Goal: Navigation & Orientation: Find specific page/section

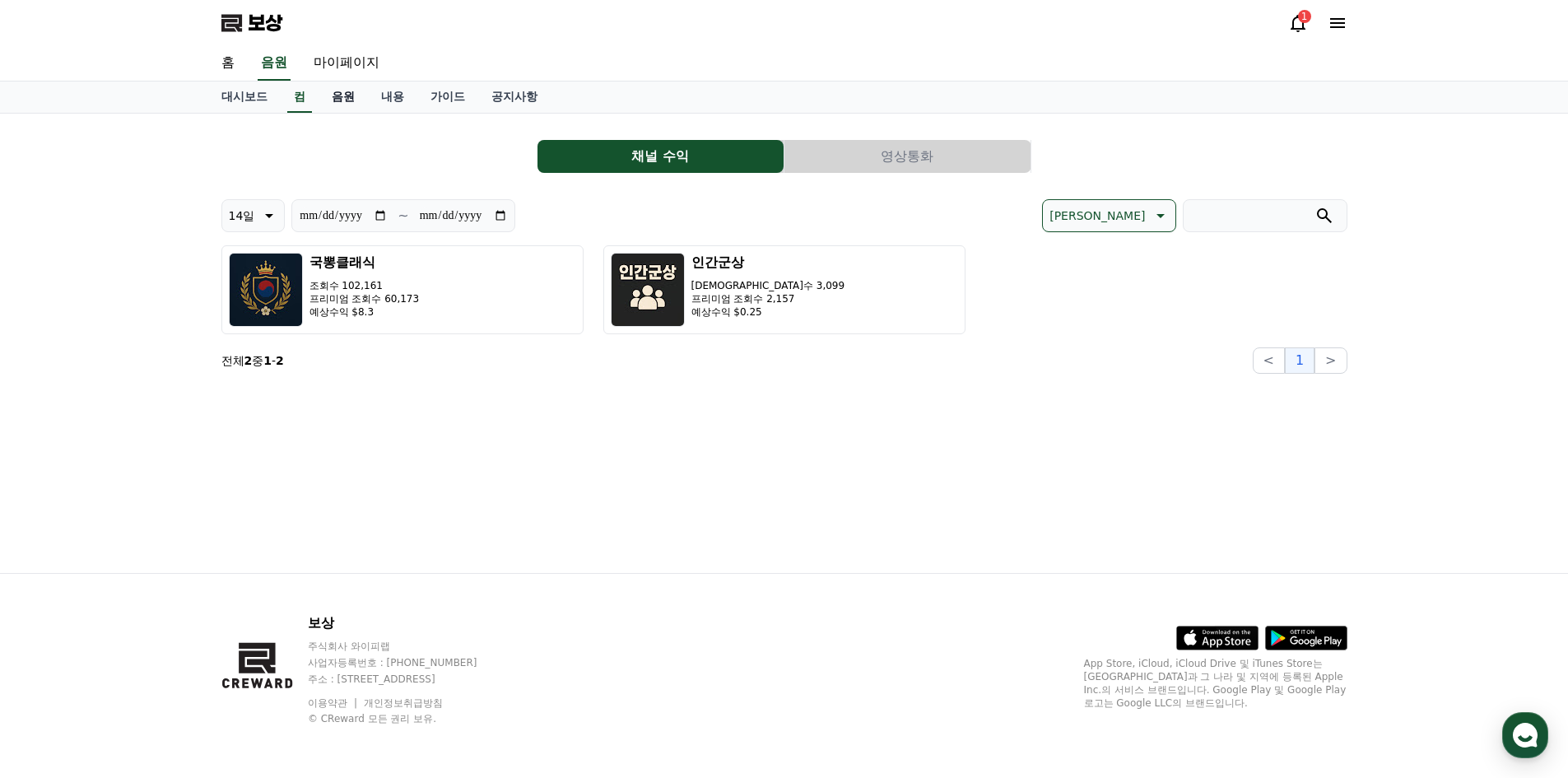
click at [339, 105] on link "음원" at bounding box center [343, 97] width 50 height 31
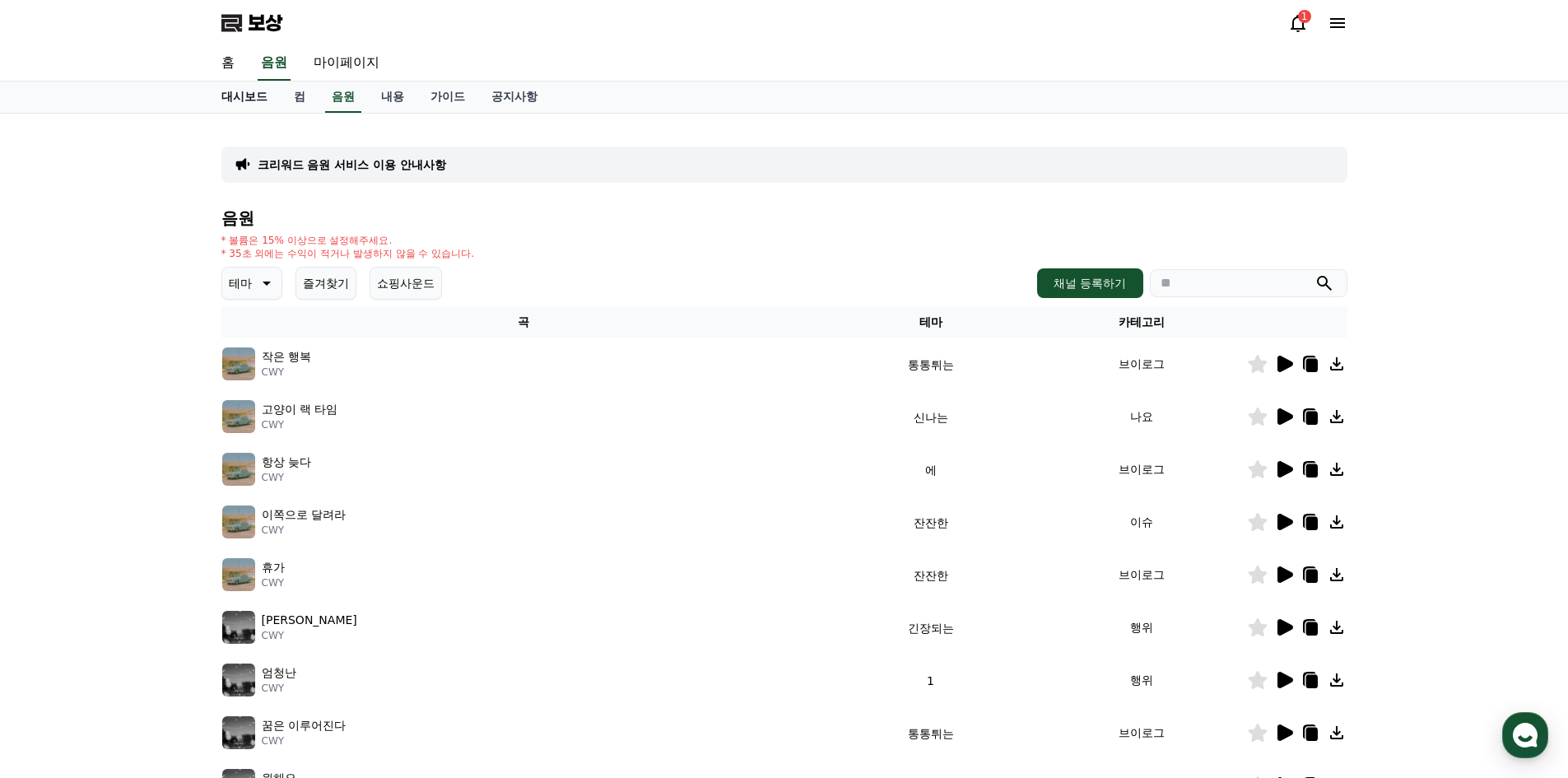
click at [259, 101] on font "대시보드" at bounding box center [244, 96] width 46 height 14
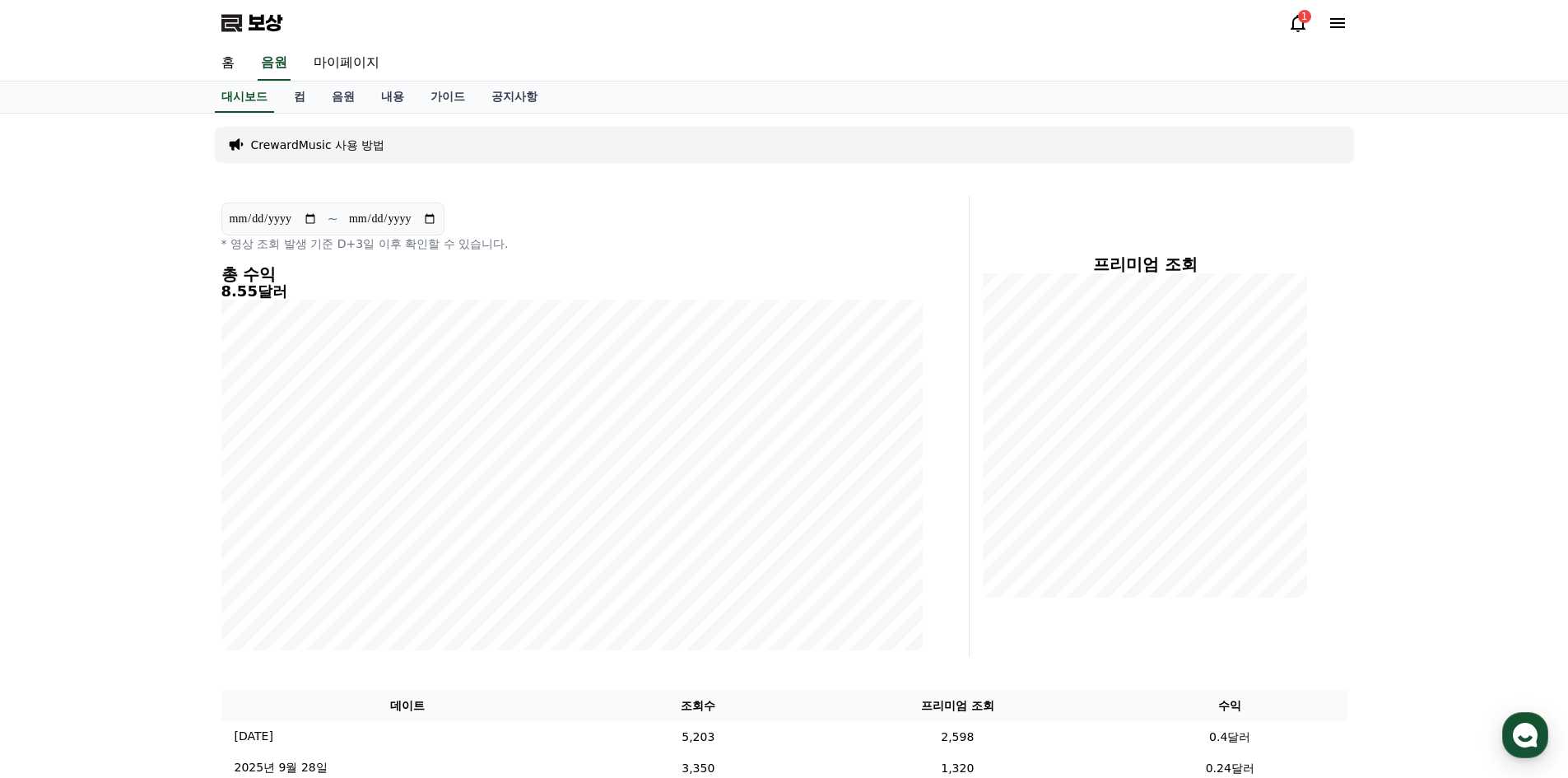
click at [1301, 30] on icon at bounding box center [1298, 24] width 15 height 17
